Goal: Information Seeking & Learning: Find specific page/section

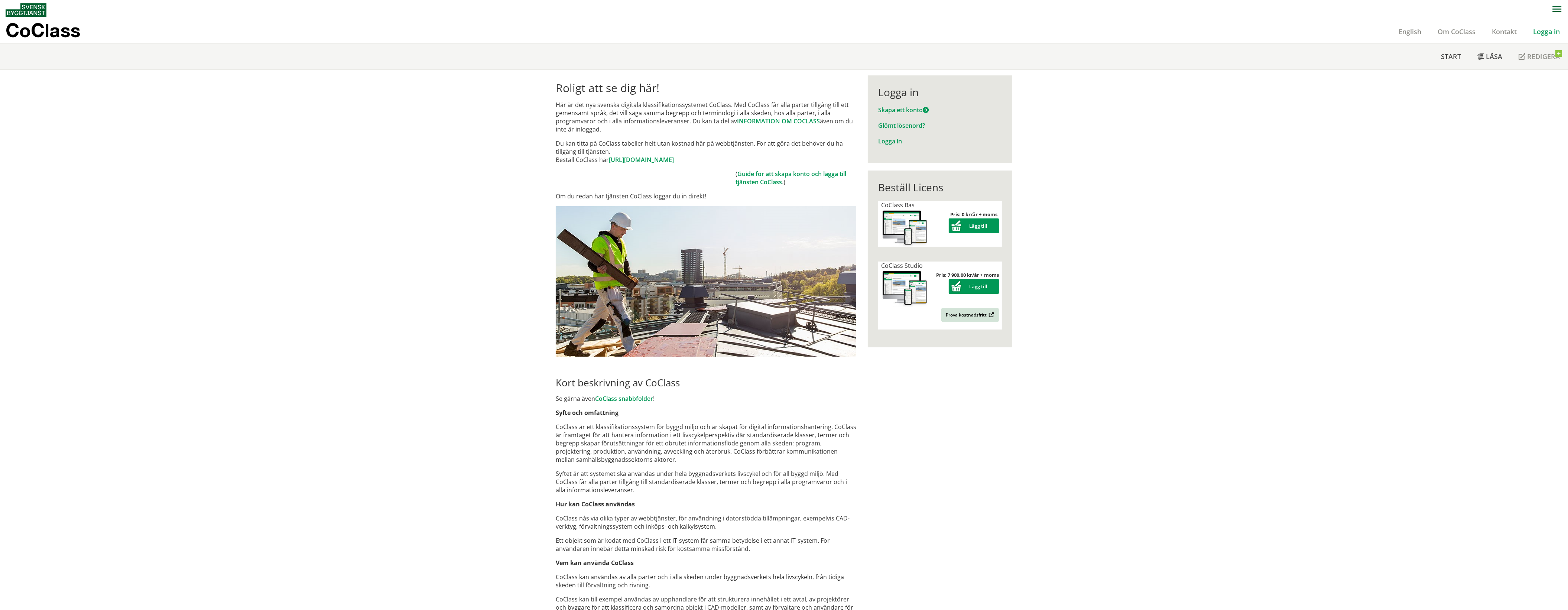
click at [1556, 31] on link "Logga in" at bounding box center [1546, 32] width 43 height 9
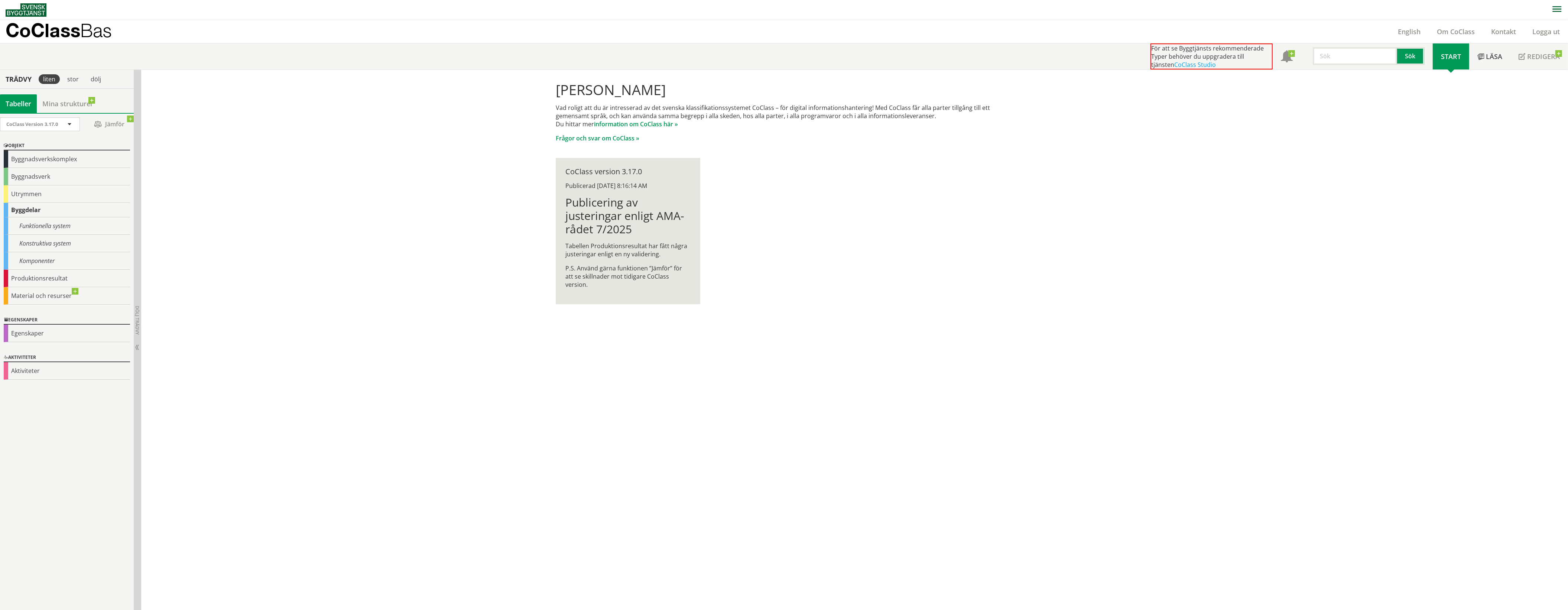
click at [1339, 56] on input "text" at bounding box center [1355, 56] width 85 height 18
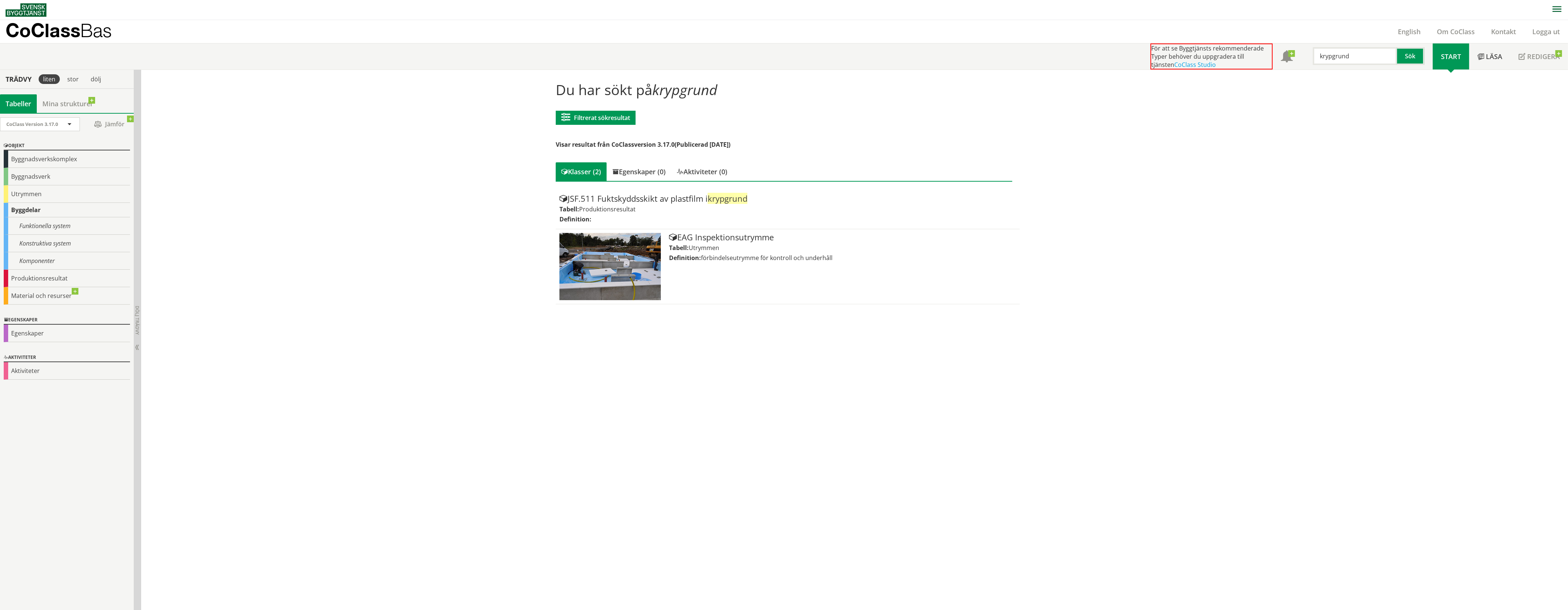
drag, startPoint x: 1351, startPoint y: 56, endPoint x: 1312, endPoint y: 61, distance: 39.3
click at [1313, 61] on input "krypgrund" at bounding box center [1355, 56] width 85 height 18
click at [1418, 52] on button "Sök" at bounding box center [1410, 56] width 27 height 18
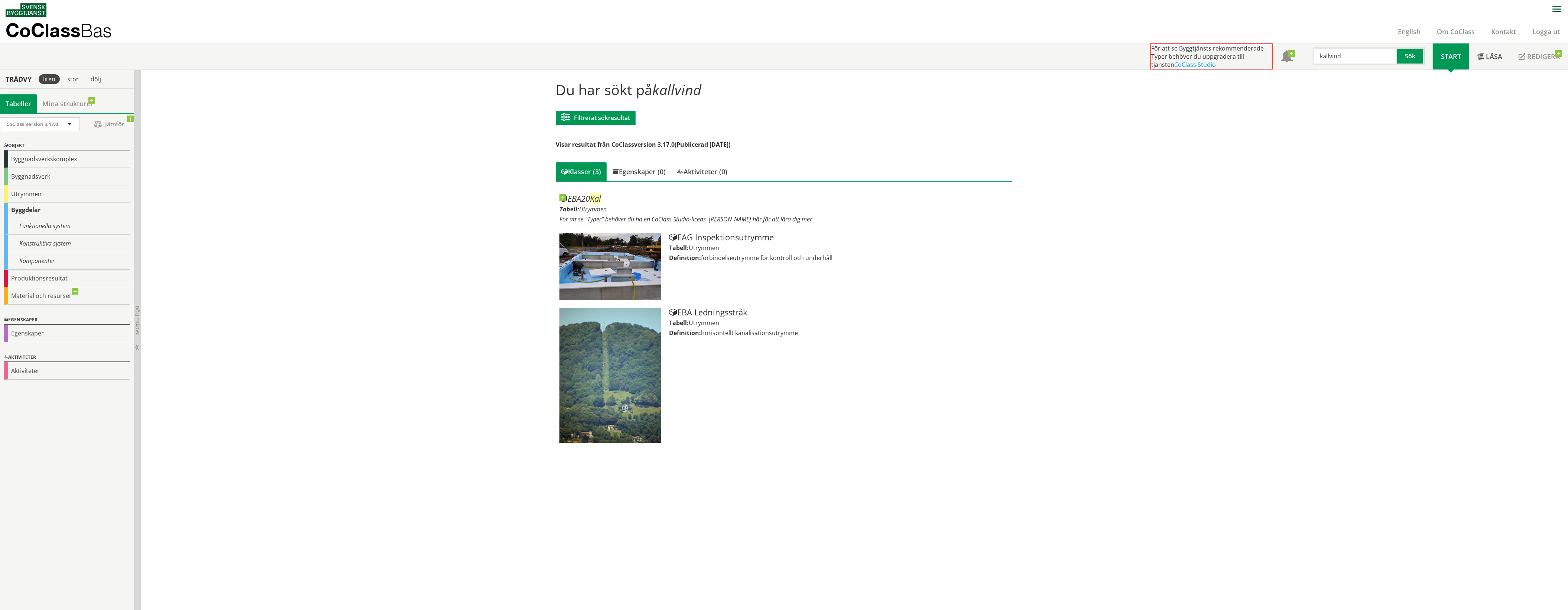
drag, startPoint x: 1342, startPoint y: 56, endPoint x: 1316, endPoint y: 57, distance: 26.0
click at [1316, 57] on input "kallvind" at bounding box center [1355, 56] width 85 height 18
type input "fritids och aktivitetsutrymme"
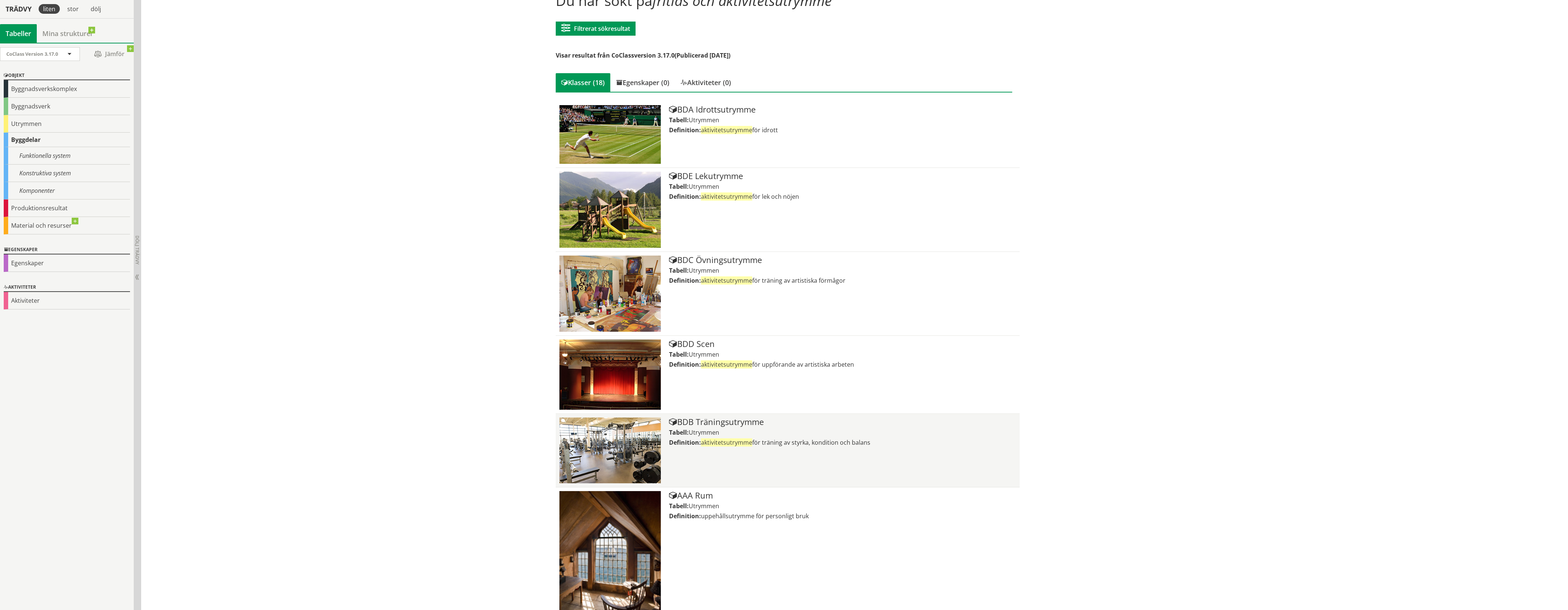
scroll to position [93, 0]
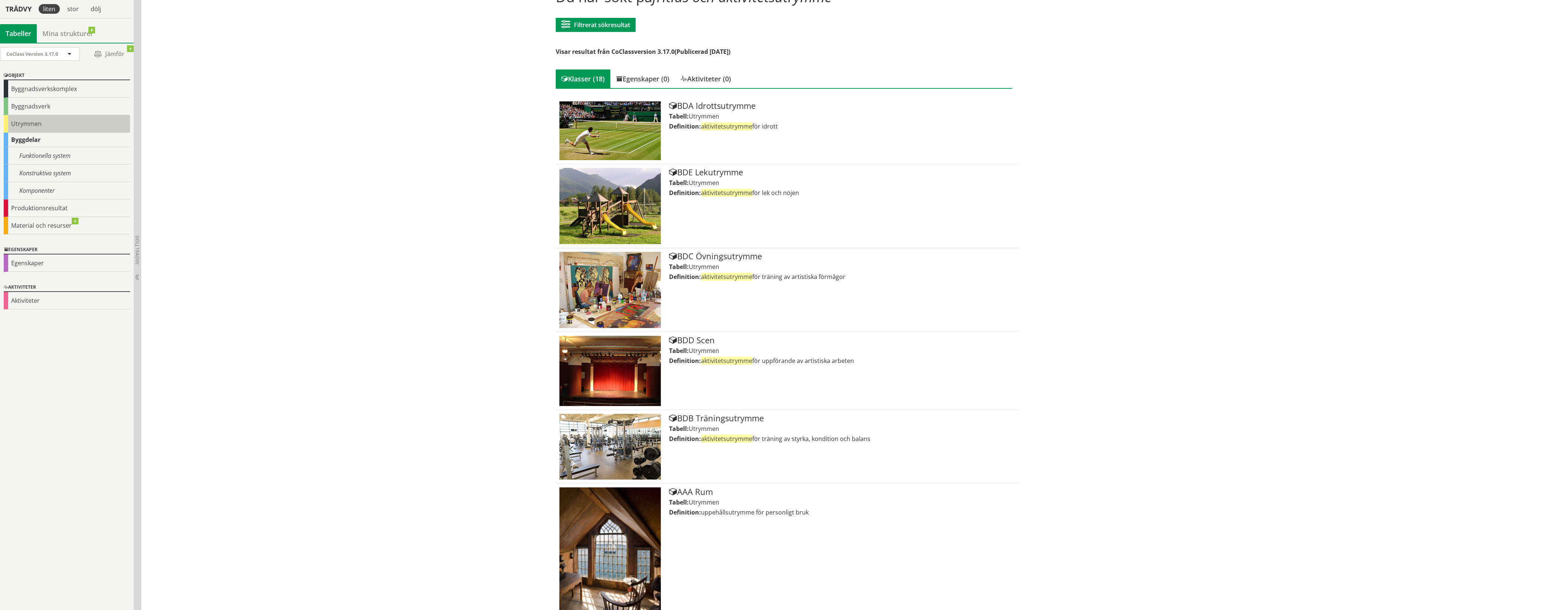
click at [23, 127] on div "Utrymmen" at bounding box center [66, 124] width 126 height 18
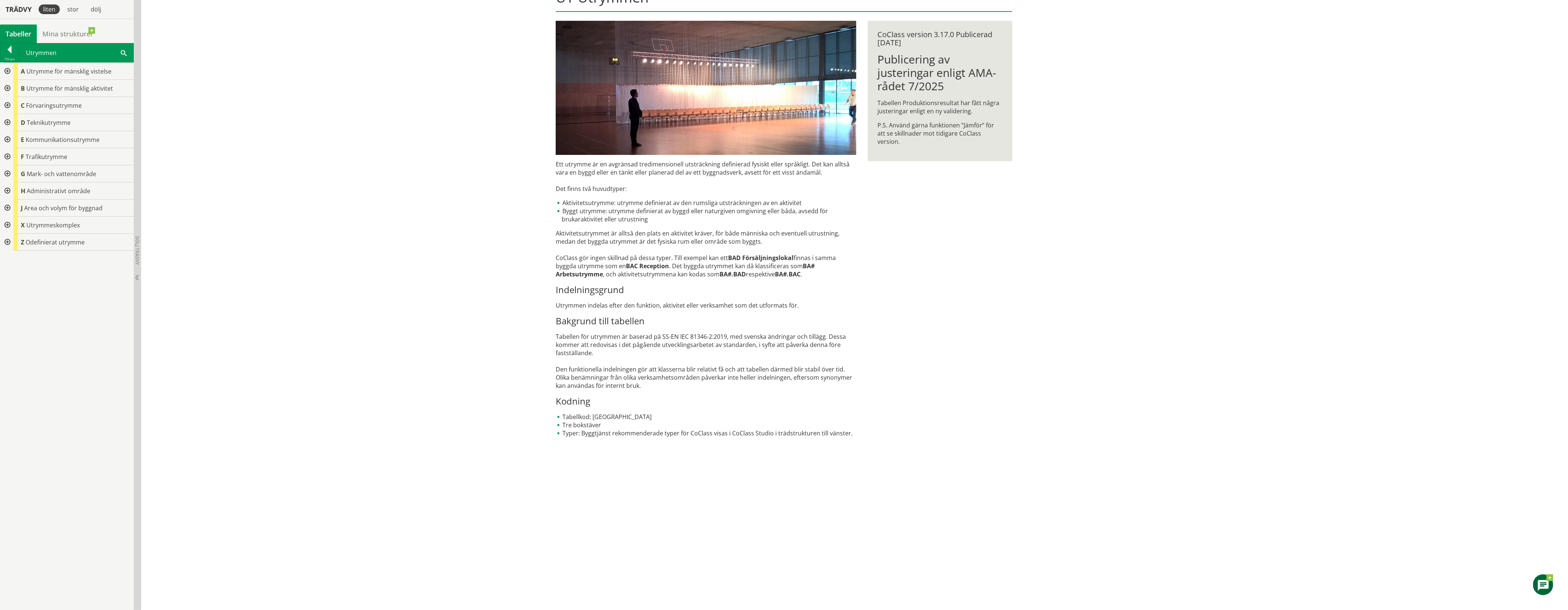
click at [9, 86] on div at bounding box center [7, 88] width 13 height 17
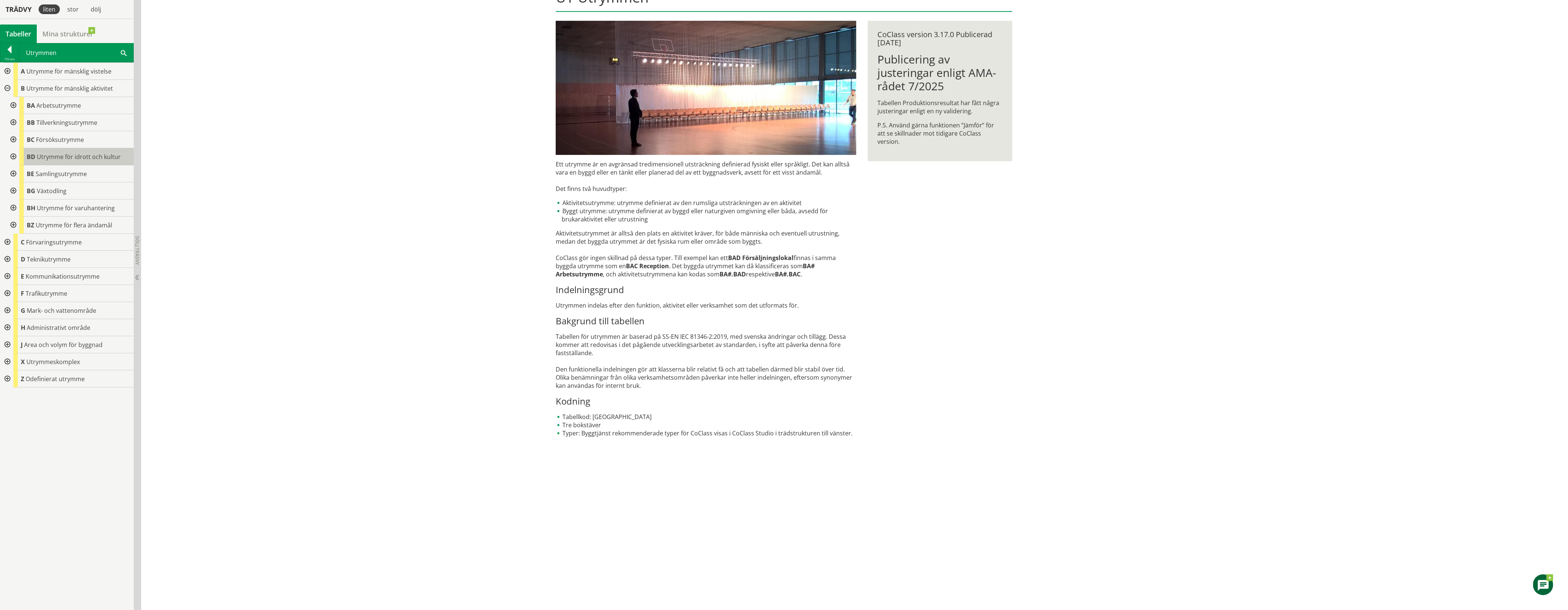
click at [93, 161] on div "BD Utrymme för idrott och kultur" at bounding box center [77, 157] width 114 height 17
